Goal: Task Accomplishment & Management: Manage account settings

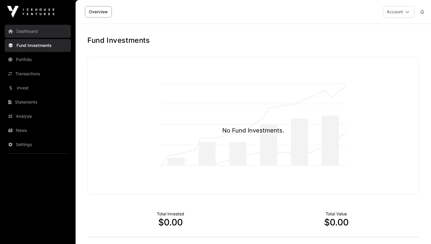
click at [33, 29] on link "Dashboard" at bounding box center [38, 31] width 66 height 13
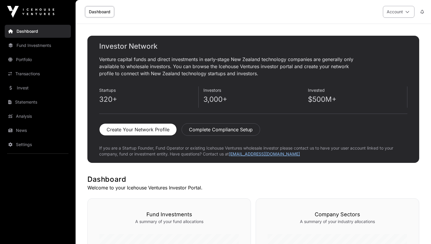
click at [403, 10] on button "Account" at bounding box center [399, 12] width 32 height 12
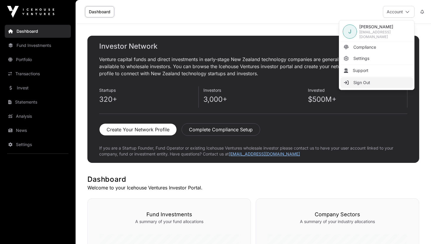
click at [363, 82] on span "Sign Out" at bounding box center [362, 83] width 17 height 6
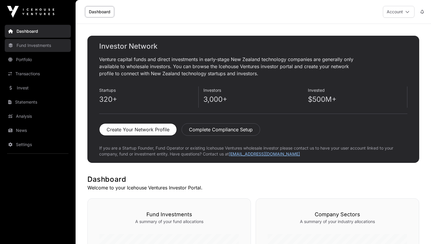
click at [32, 46] on link "Fund Investments" at bounding box center [38, 45] width 66 height 13
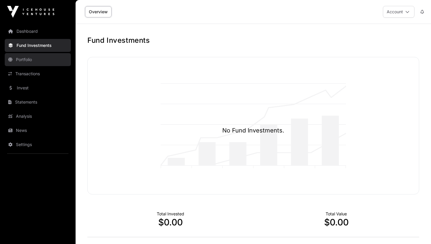
click at [28, 60] on link "Portfolio" at bounding box center [38, 59] width 66 height 13
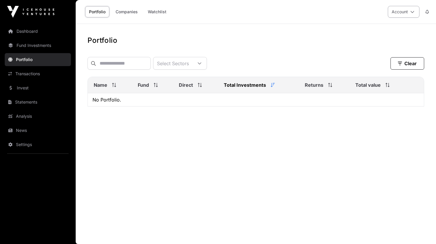
click at [401, 12] on button "Account" at bounding box center [404, 12] width 32 height 12
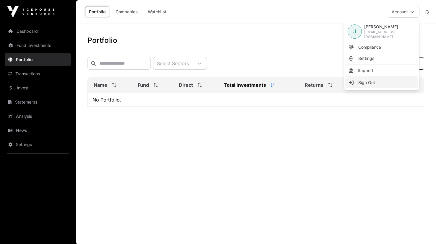
click at [369, 81] on span "Sign Out" at bounding box center [366, 83] width 17 height 6
